Goal: Communication & Community: Answer question/provide support

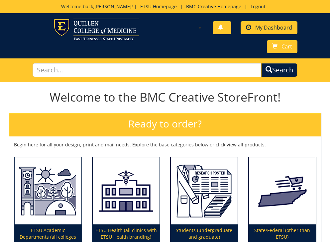
click at [276, 25] on span "My Dashboard" at bounding box center [273, 27] width 37 height 7
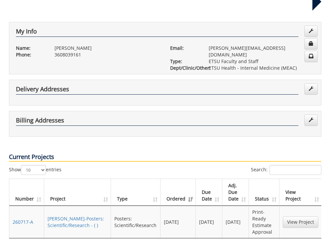
scroll to position [146, 0]
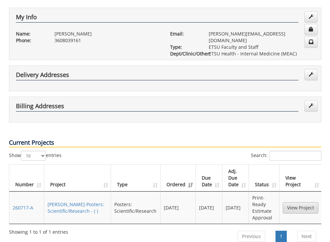
click at [294, 202] on link "View Project" at bounding box center [301, 207] width 36 height 11
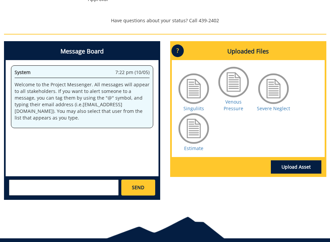
scroll to position [319, 0]
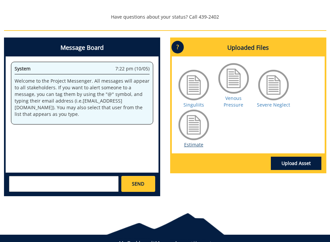
click at [193, 141] on link "Estimate" at bounding box center [193, 144] width 19 height 6
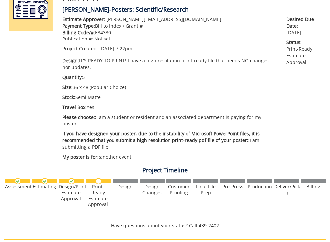
scroll to position [334, 0]
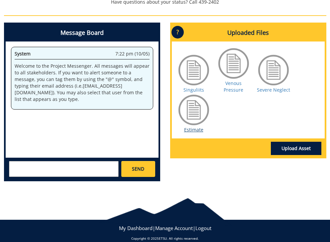
click at [193, 127] on link "Estimate" at bounding box center [193, 130] width 19 height 6
click at [77, 162] on textarea at bounding box center [64, 169] width 110 height 16
type textarea "P"
type textarea "Estimate approved"
click at [147, 164] on link "SEND" at bounding box center [138, 169] width 34 height 16
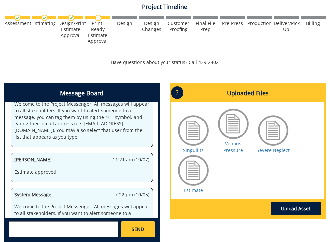
scroll to position [949, 0]
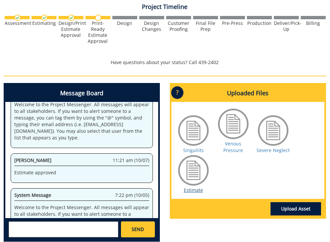
click at [199, 187] on link "Estimate" at bounding box center [193, 190] width 19 height 6
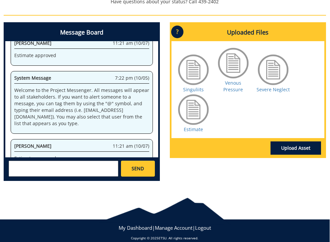
scroll to position [334, 0]
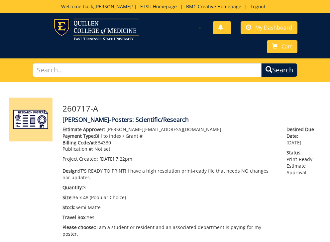
scroll to position [306, 0]
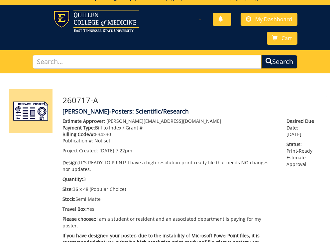
scroll to position [1, 0]
